Goal: Task Accomplishment & Management: Manage account settings

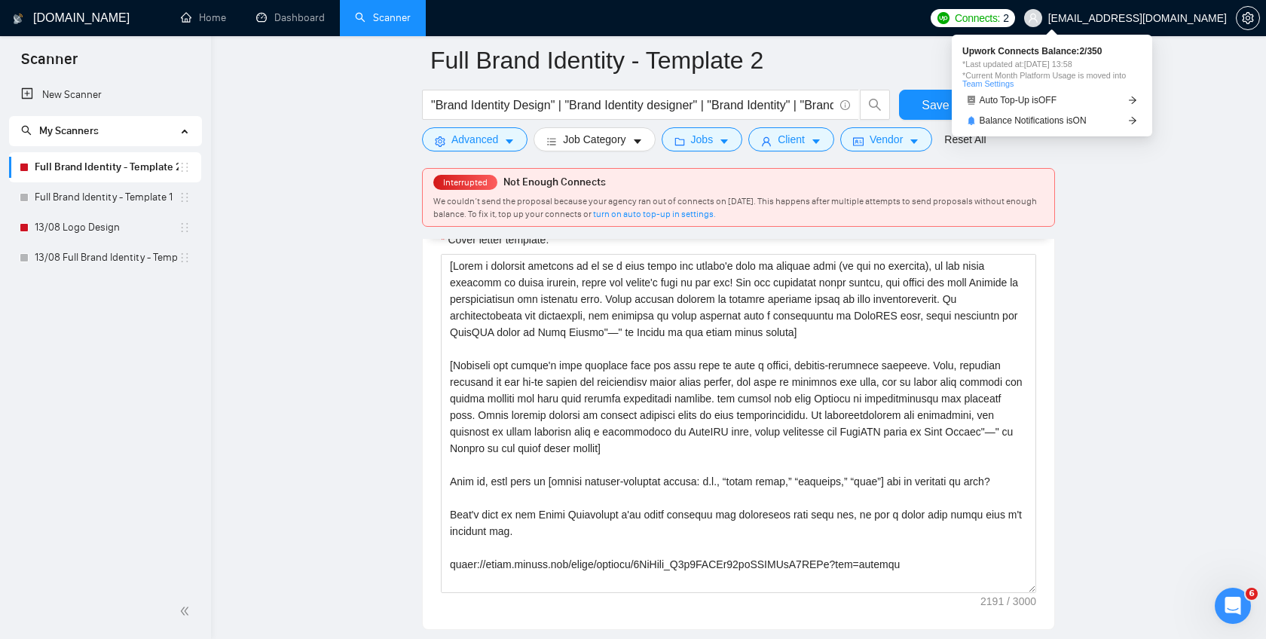
click at [1000, 20] on span "Connects:" at bounding box center [977, 18] width 45 height 17
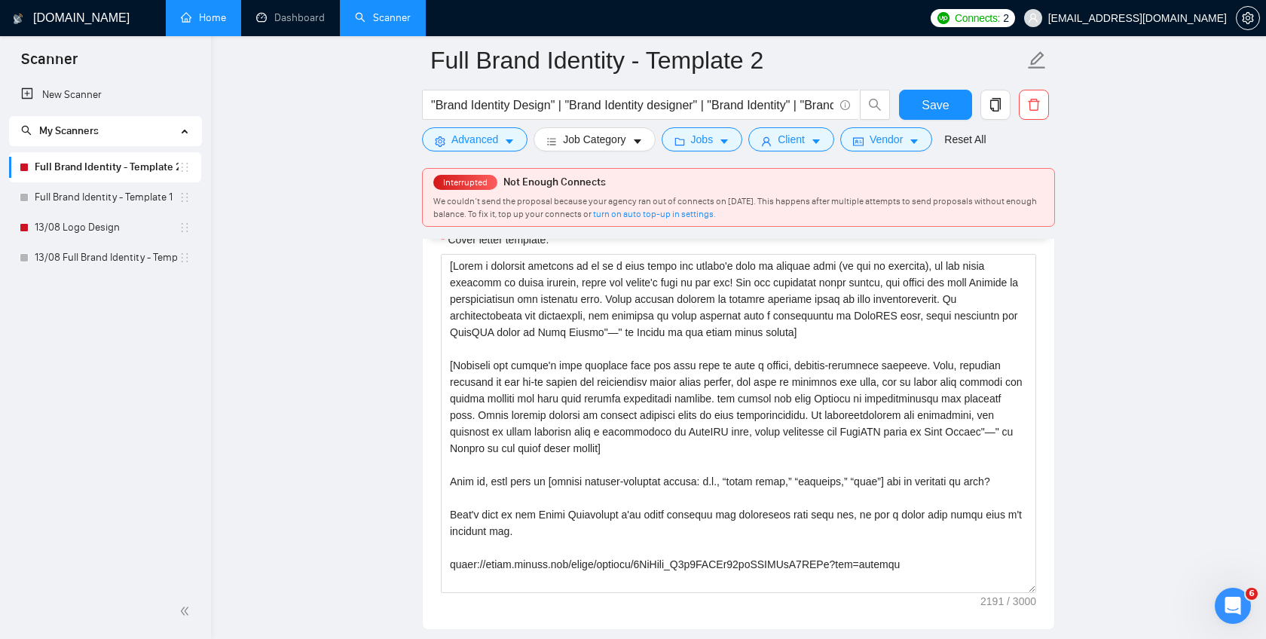
click at [215, 24] on link "Home" at bounding box center [203, 17] width 45 height 13
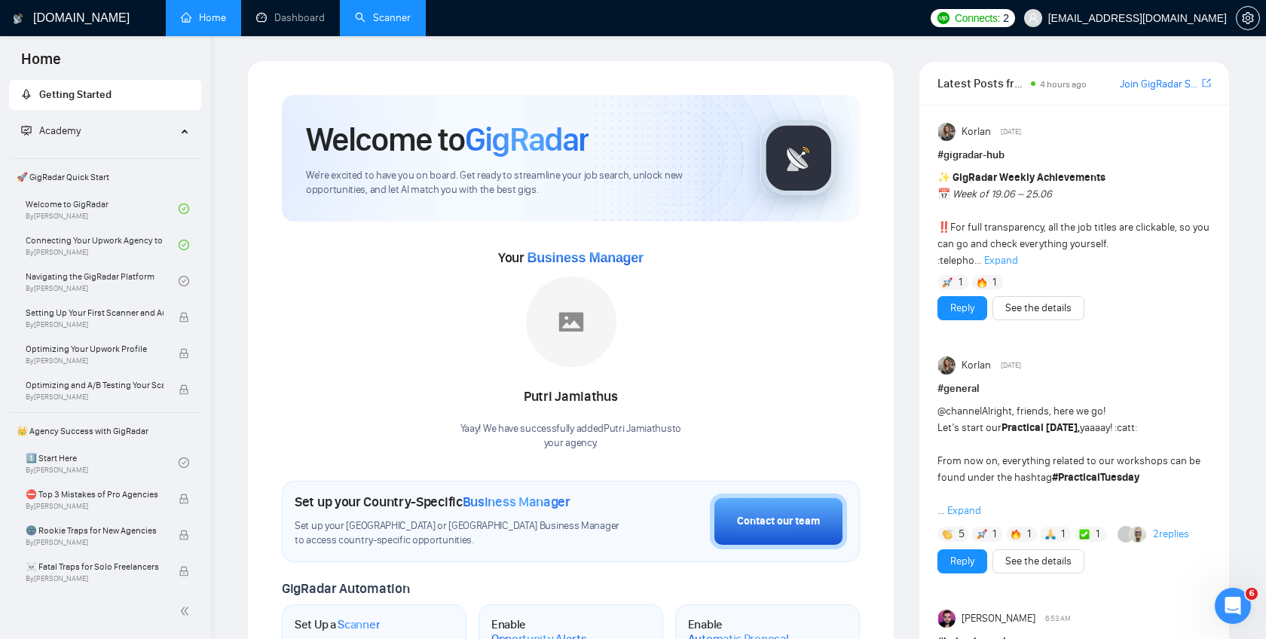
click at [379, 21] on link "Scanner" at bounding box center [383, 17] width 56 height 13
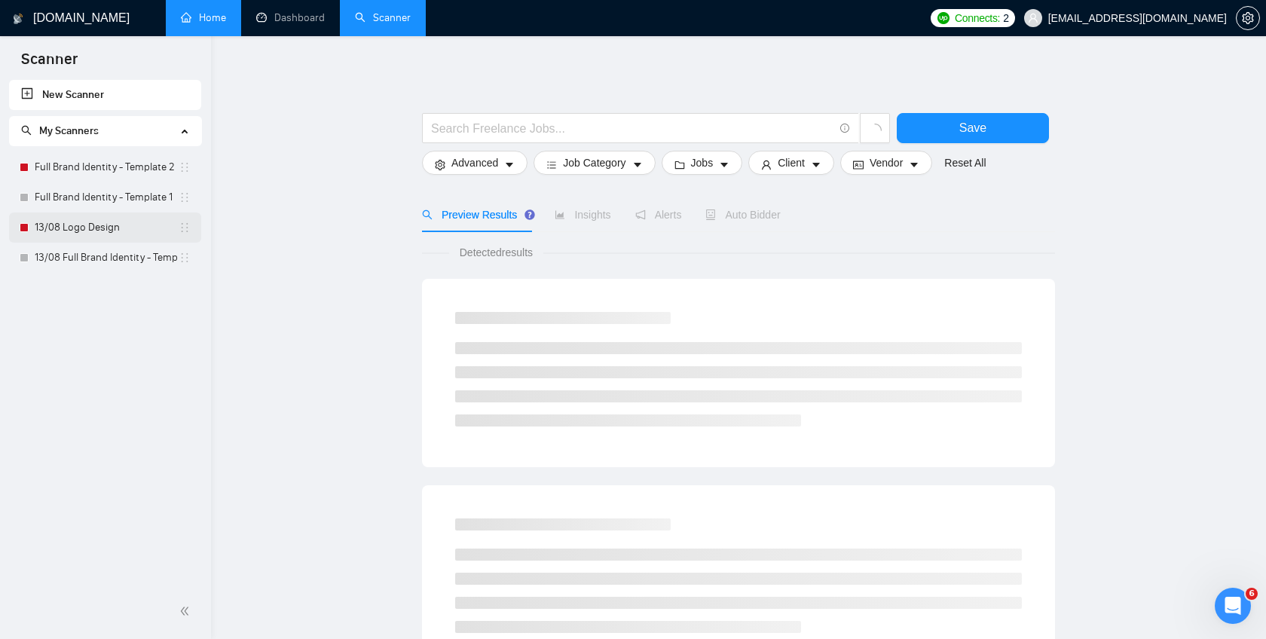
click at [85, 237] on link "13/08 Logo Design" at bounding box center [107, 228] width 144 height 30
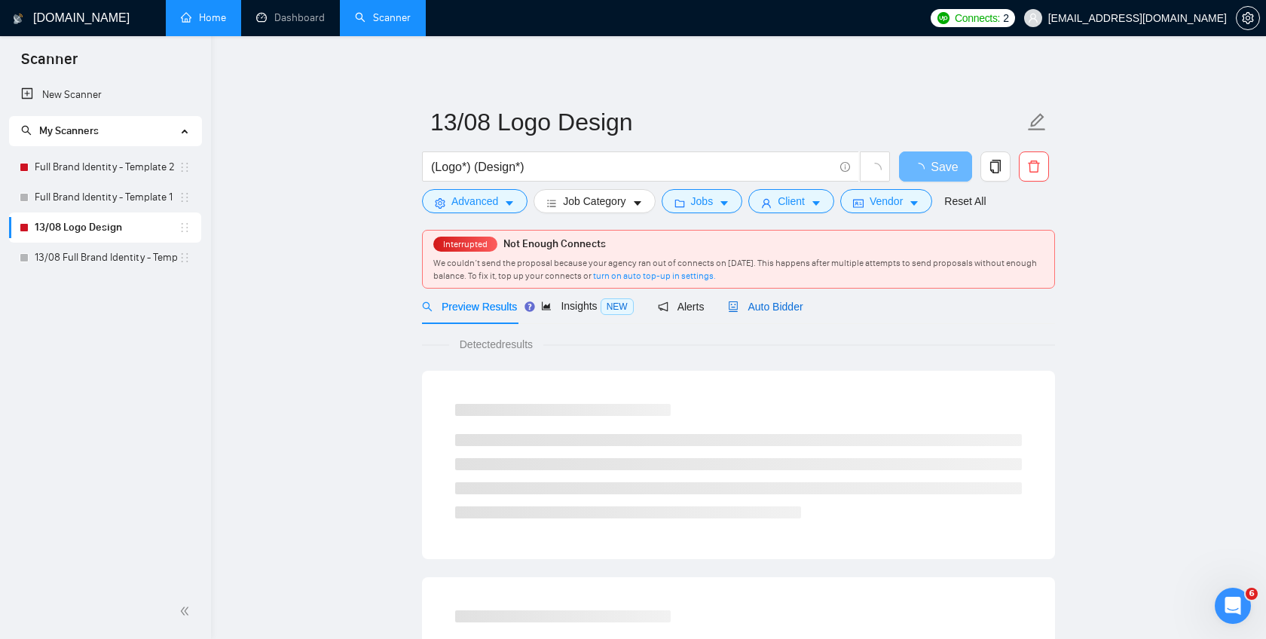
click at [755, 311] on span "Auto Bidder" at bounding box center [765, 307] width 75 height 12
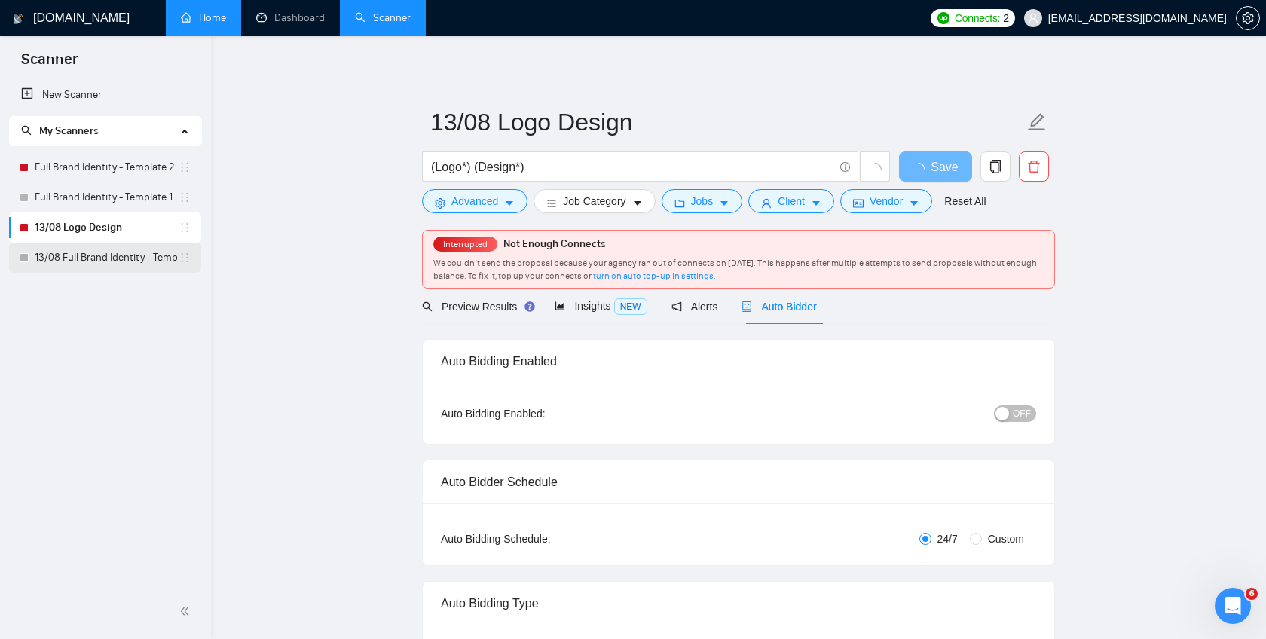
click at [118, 253] on link "13/08 Full Brand Identity - Template 2" at bounding box center [107, 258] width 144 height 30
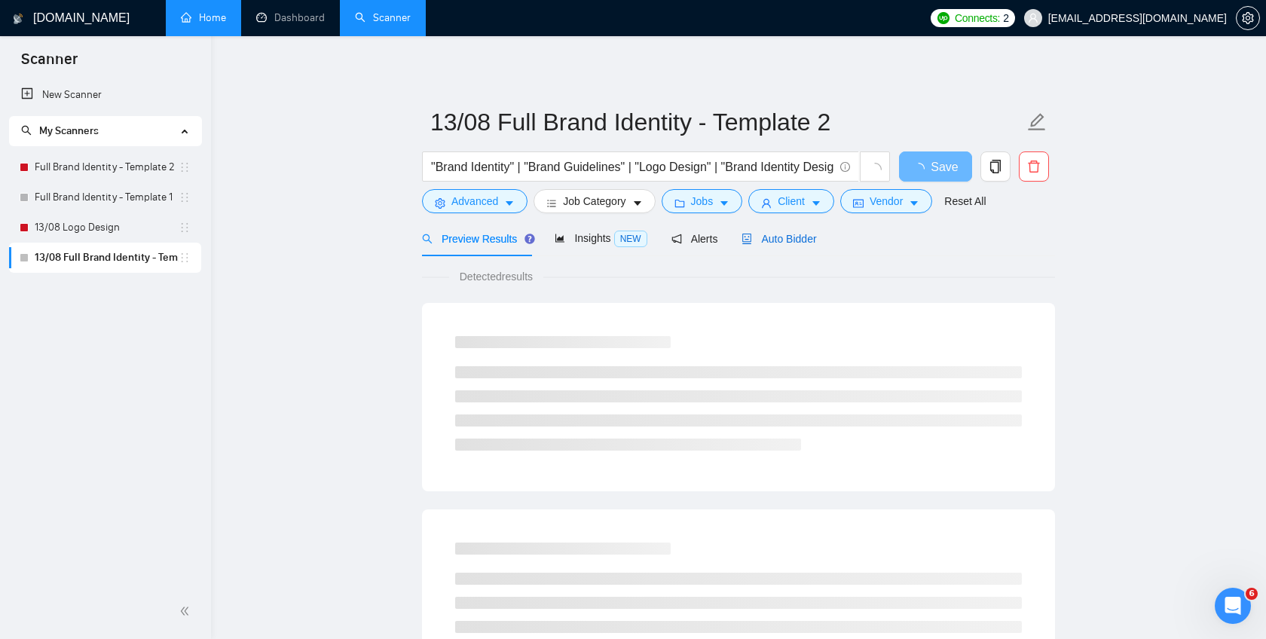
click at [812, 234] on span "Auto Bidder" at bounding box center [779, 239] width 75 height 12
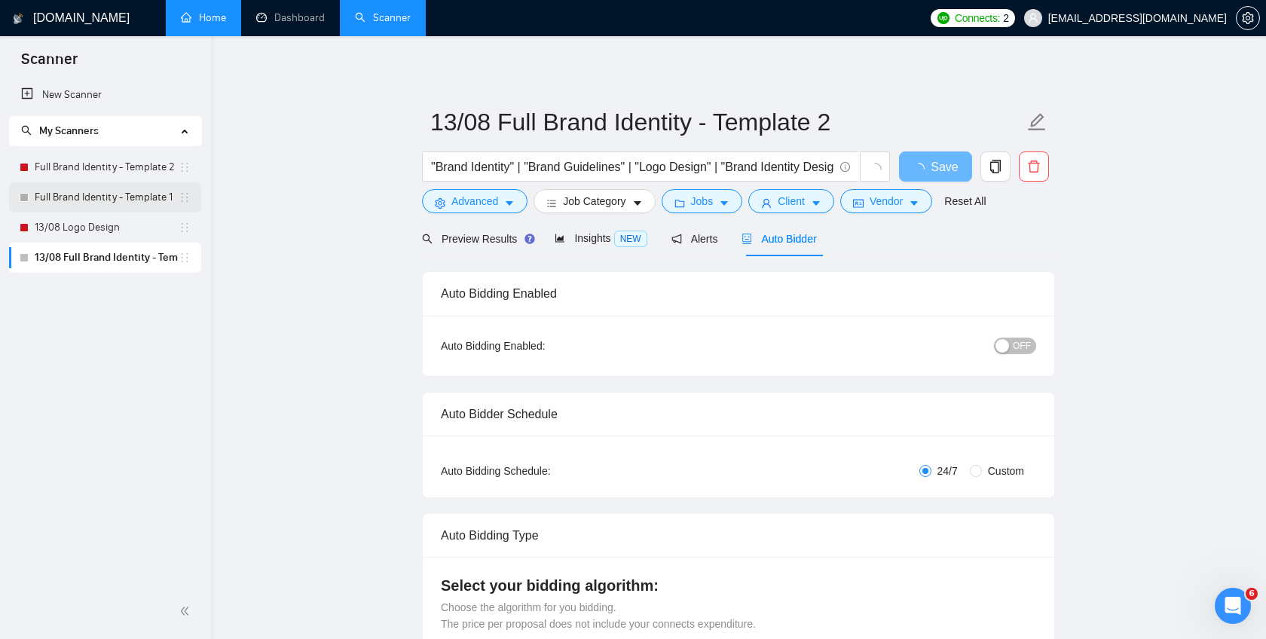
click at [100, 193] on link "Full Brand Identity - Template 1" at bounding box center [107, 197] width 144 height 30
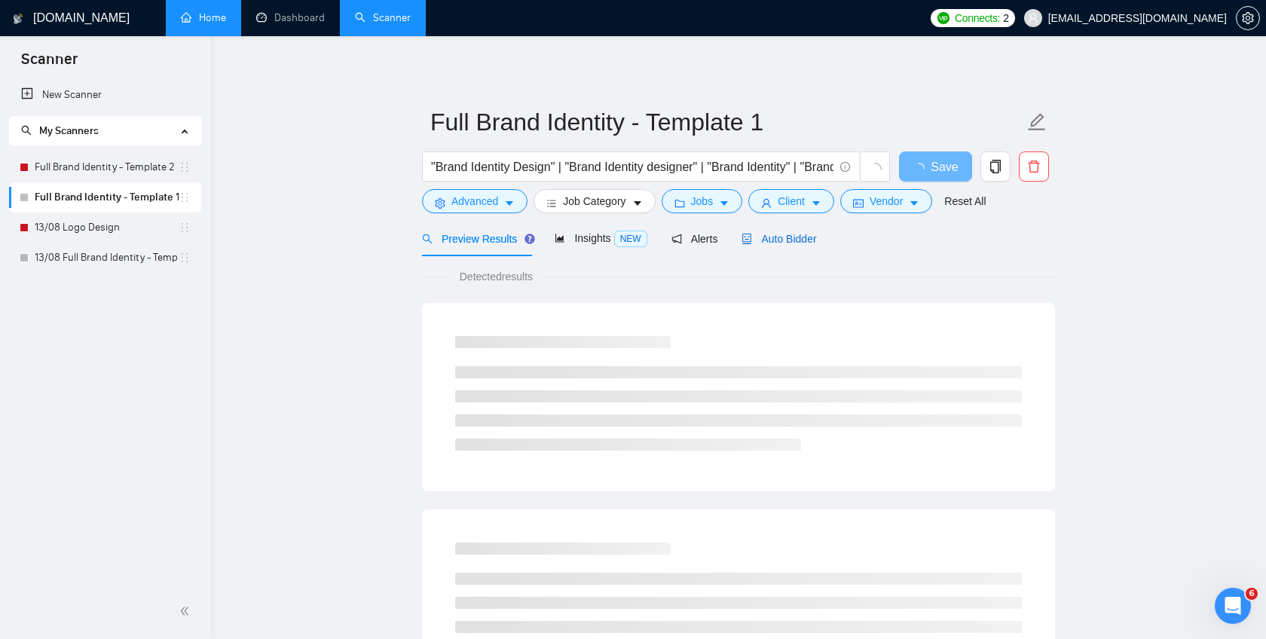
click at [783, 236] on span "Auto Bidder" at bounding box center [779, 239] width 75 height 12
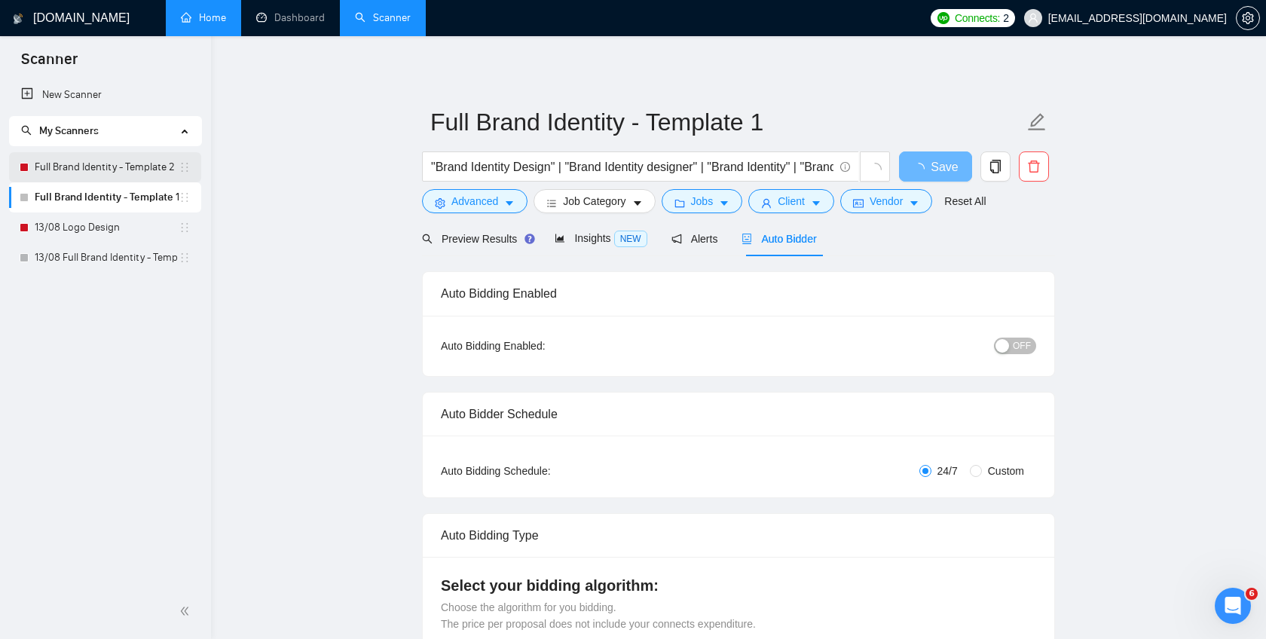
click at [92, 174] on link "Full Brand Identity - Template 2" at bounding box center [107, 167] width 144 height 30
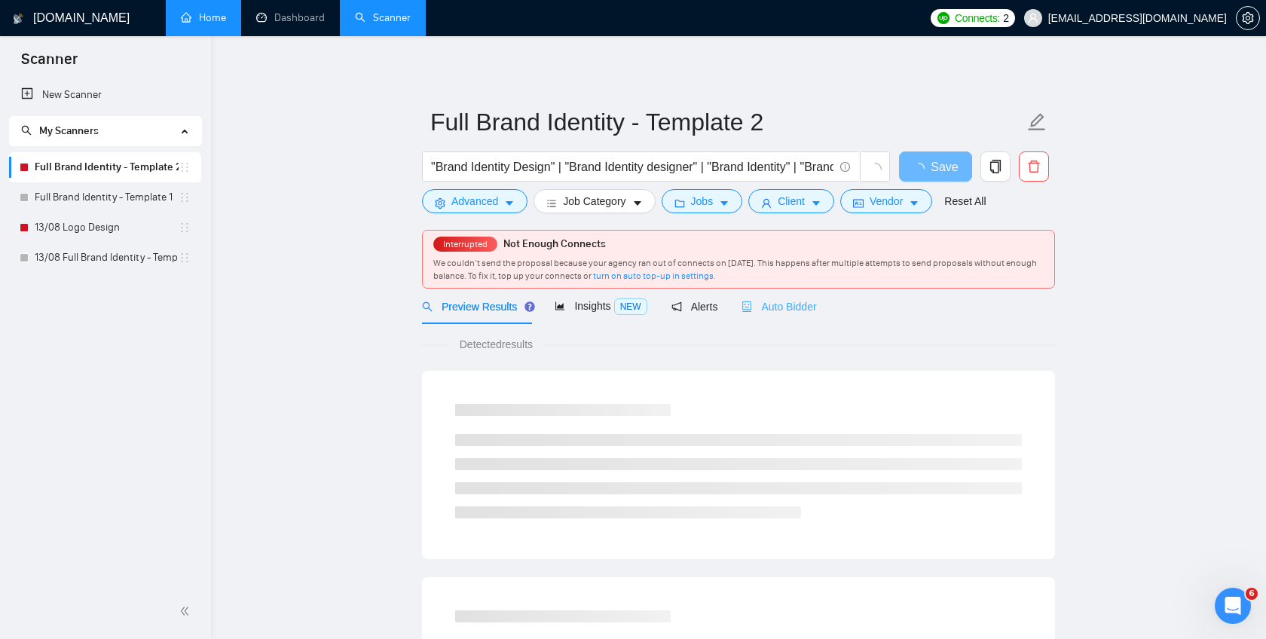
click at [791, 317] on div "Auto Bidder" at bounding box center [779, 306] width 75 height 35
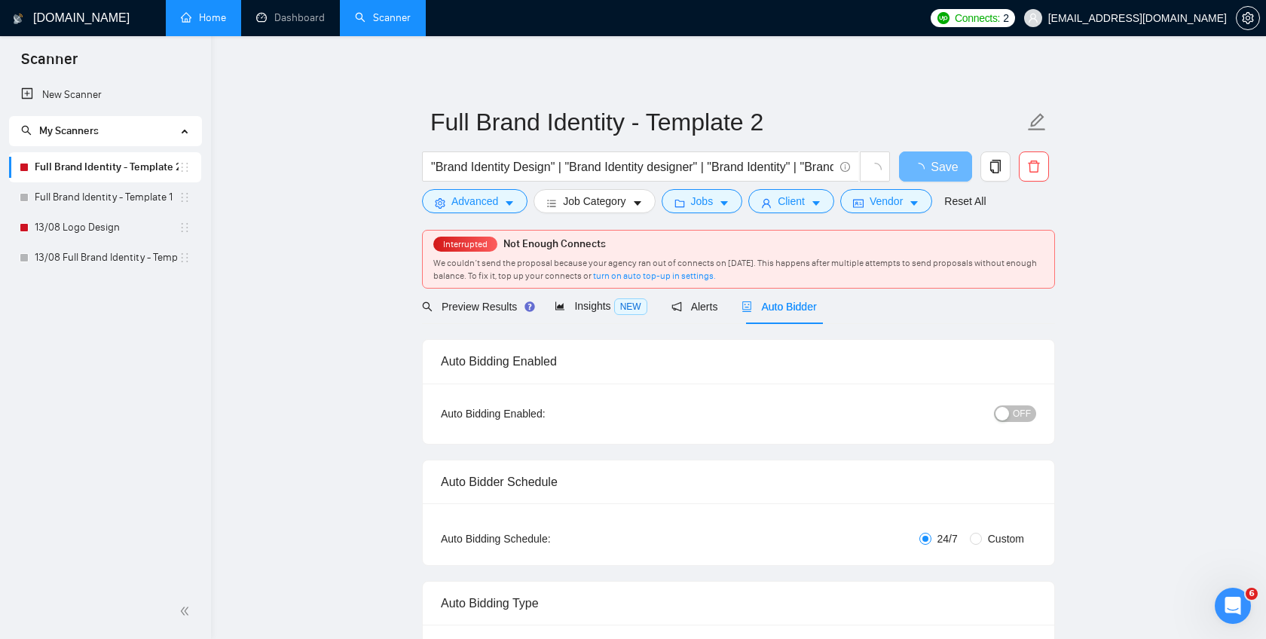
checkbox input "true"
